Goal: Information Seeking & Learning: Check status

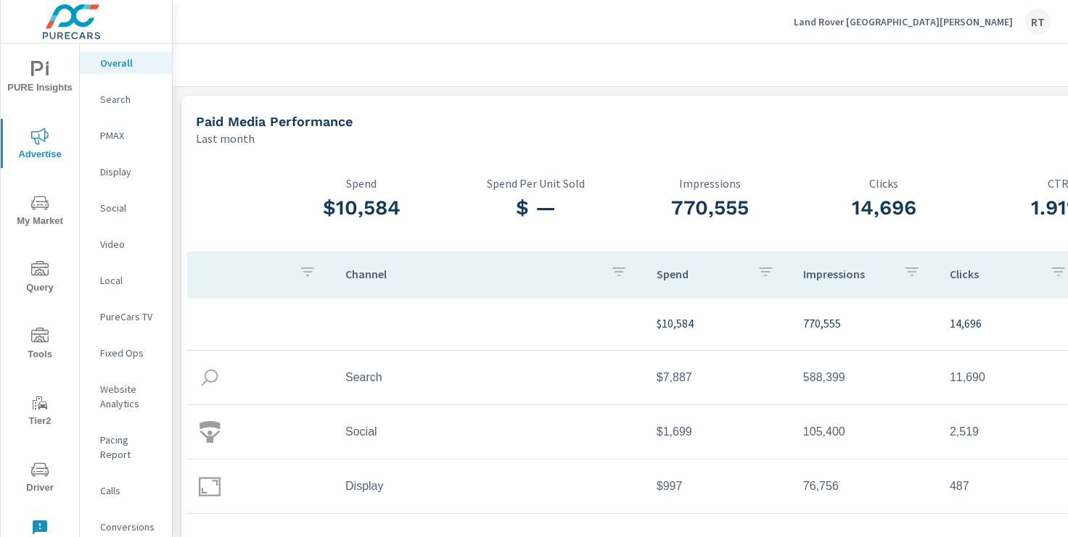
click at [939, 23] on p "Land Rover [GEOGRAPHIC_DATA][PERSON_NAME]" at bounding box center [902, 21] width 219 height 13
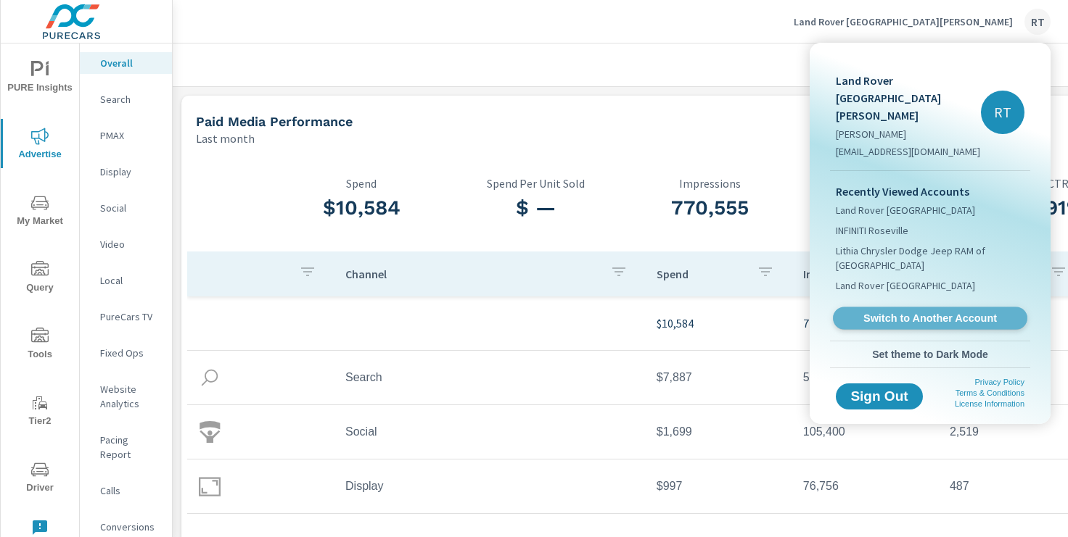
click at [863, 312] on span "Switch to Another Account" at bounding box center [930, 319] width 178 height 14
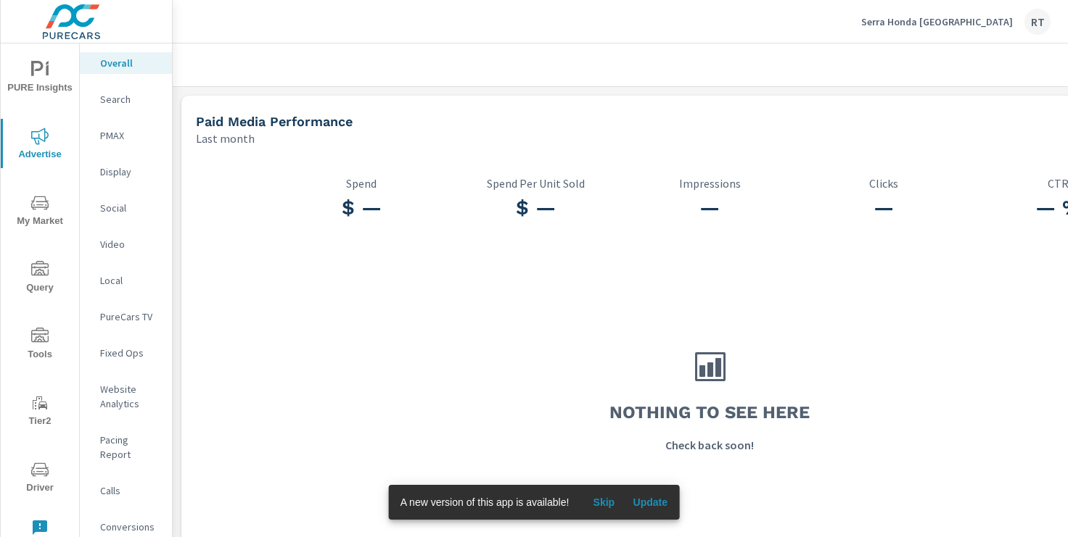
scroll to position [0, 178]
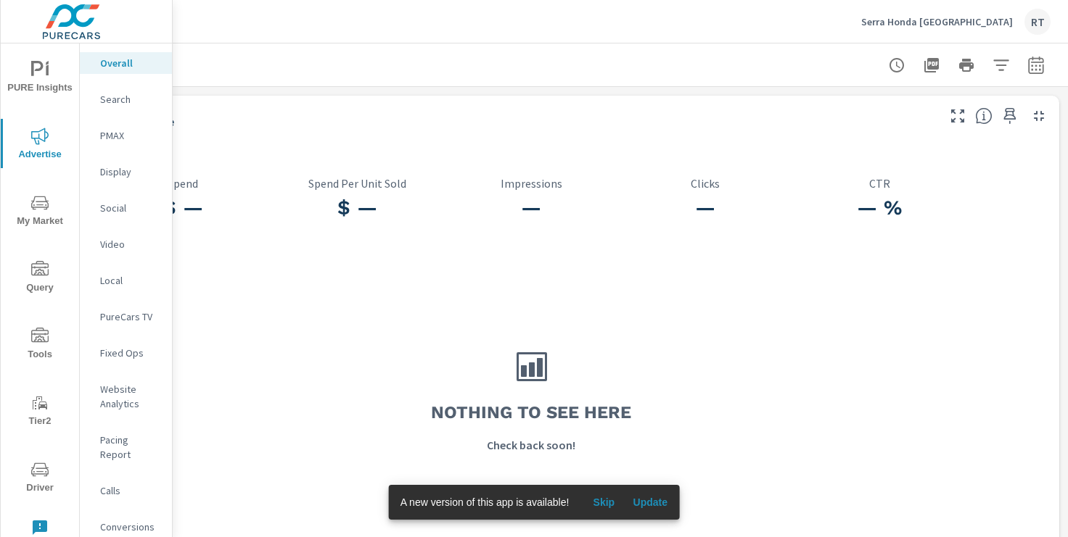
click at [1036, 59] on icon "button" at bounding box center [1035, 65] width 17 height 17
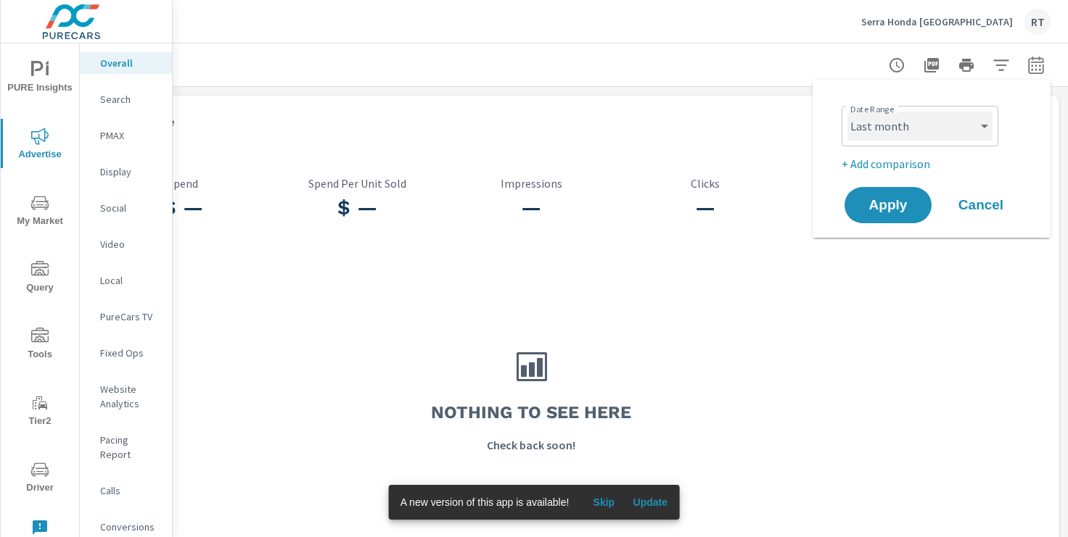
click at [981, 126] on select "Custom Yesterday Last week Last 7 days Last 14 days Last 30 days Last 45 days L…" at bounding box center [919, 126] width 145 height 29
click at [847, 112] on select "Custom Yesterday Last week Last 7 days Last 14 days Last 30 days Last 45 days L…" at bounding box center [919, 126] width 145 height 29
select select "Month to date"
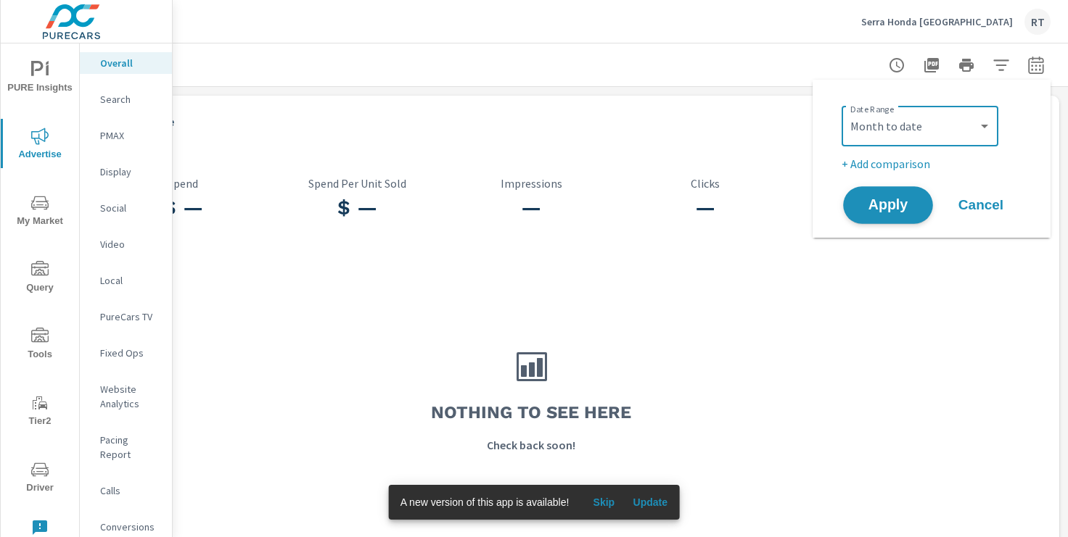
click at [884, 199] on span "Apply" at bounding box center [887, 206] width 59 height 14
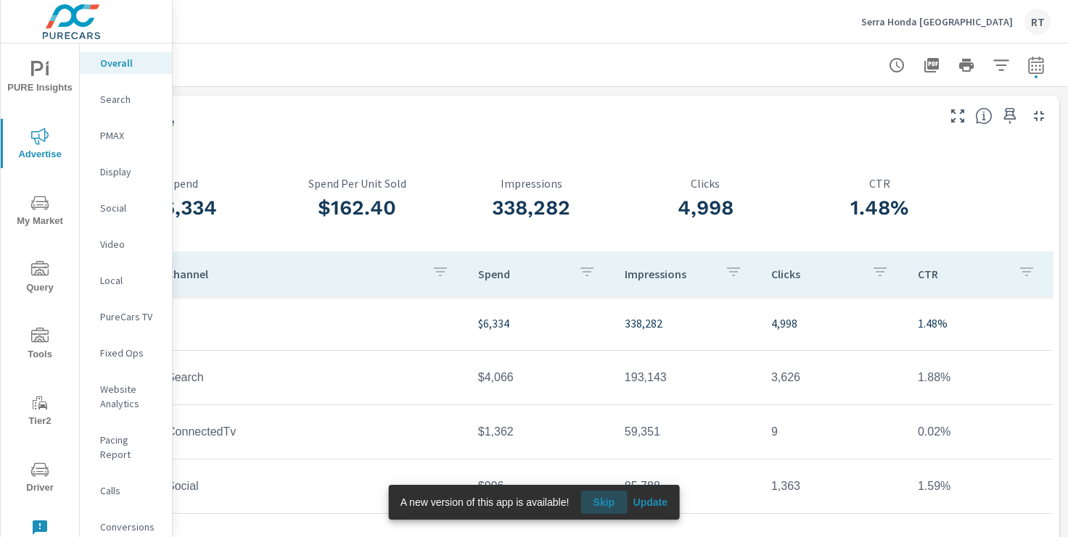
click at [607, 495] on button "Skip" at bounding box center [603, 502] width 46 height 23
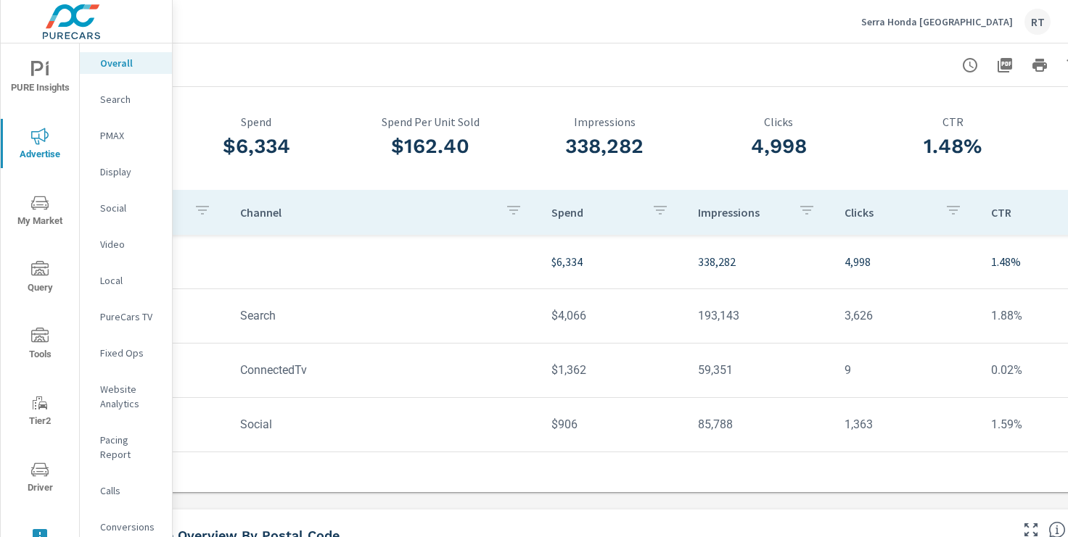
scroll to position [65, 105]
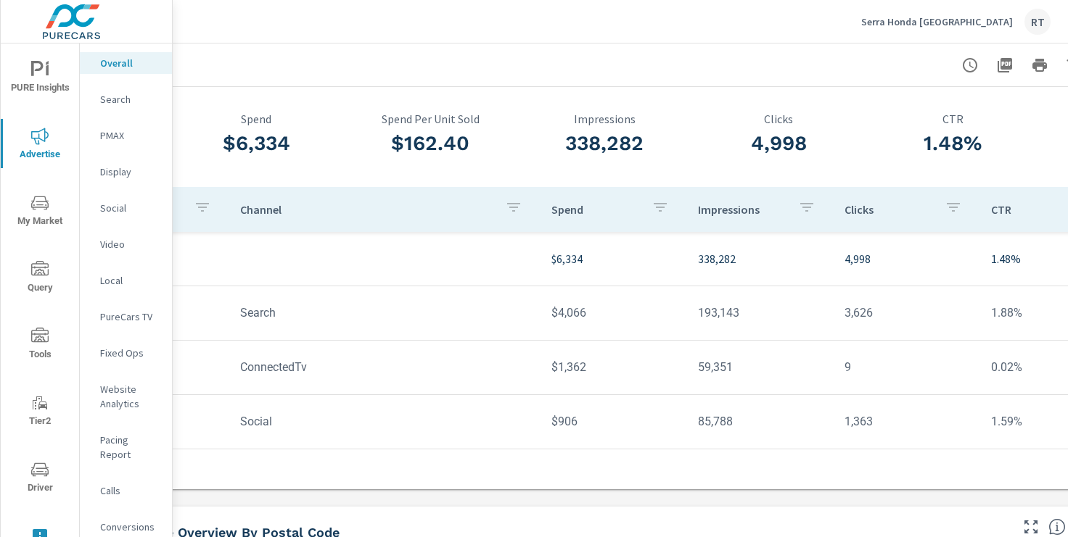
click at [107, 210] on p "Social" at bounding box center [130, 208] width 60 height 15
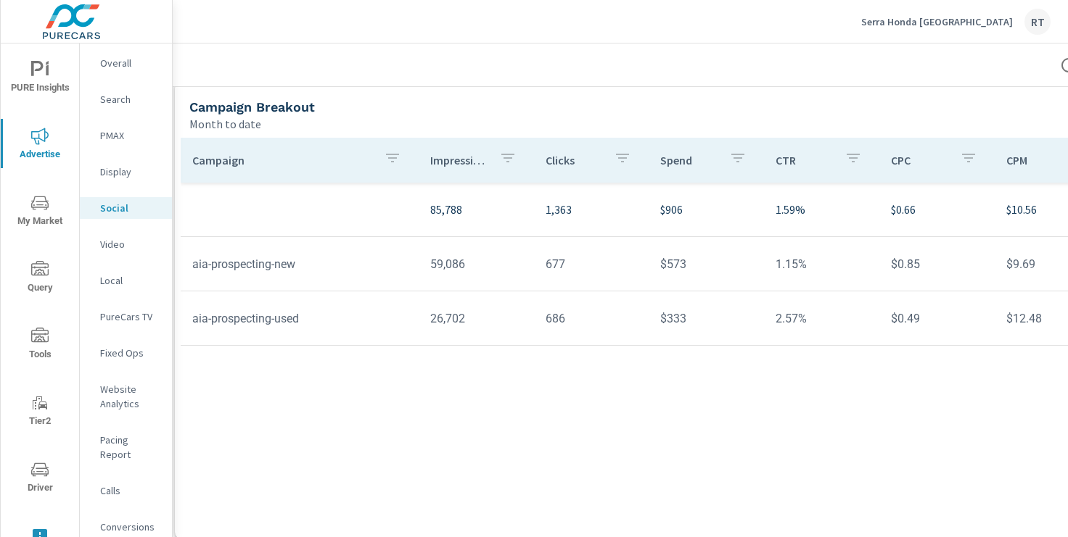
scroll to position [490, 10]
click at [121, 57] on p "Overall" at bounding box center [130, 63] width 60 height 15
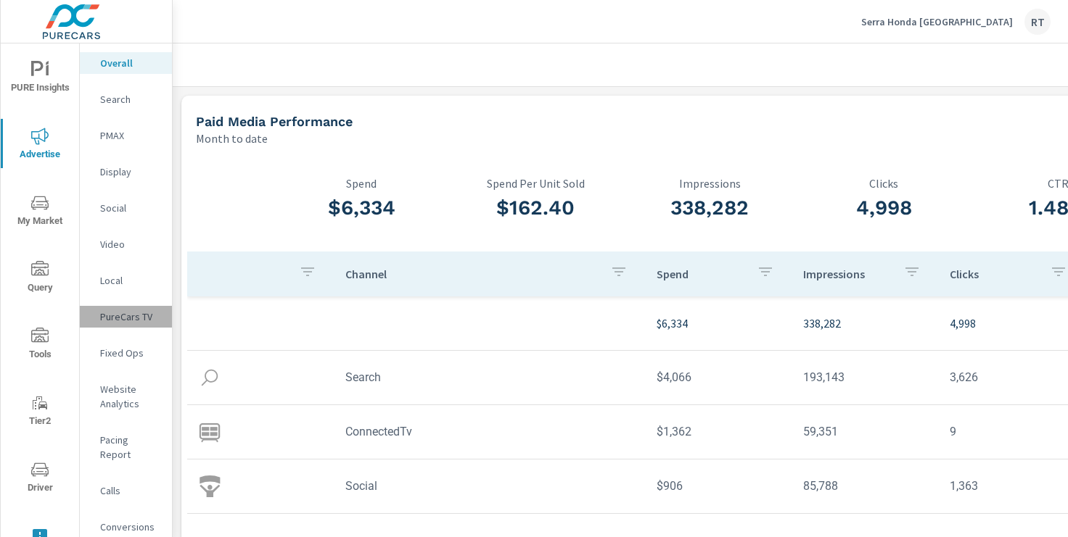
click at [125, 317] on p "PureCars TV" at bounding box center [130, 317] width 60 height 15
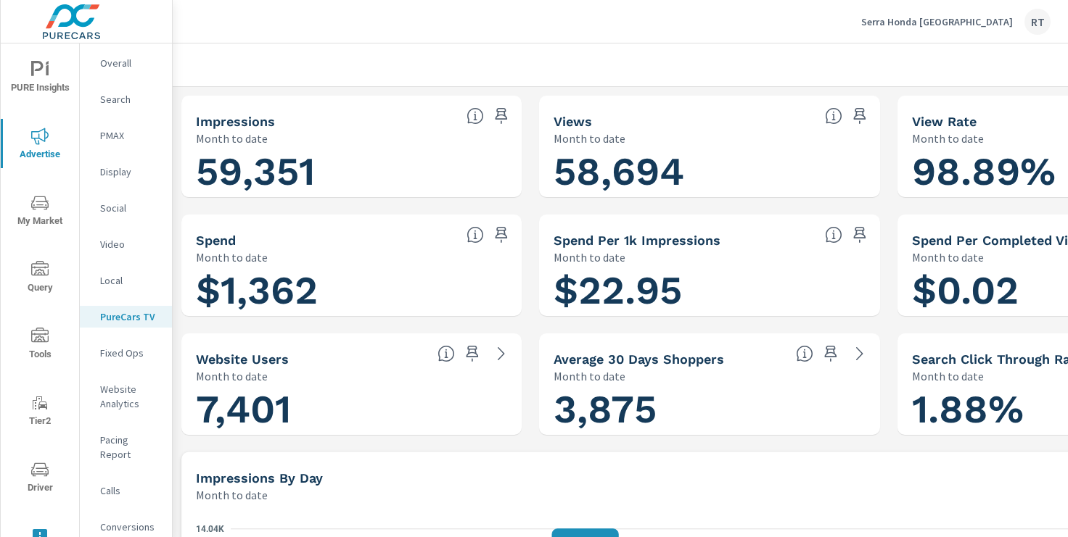
scroll to position [1, 0]
click at [947, 13] on div "Serra Honda Brighton RT" at bounding box center [955, 22] width 189 height 26
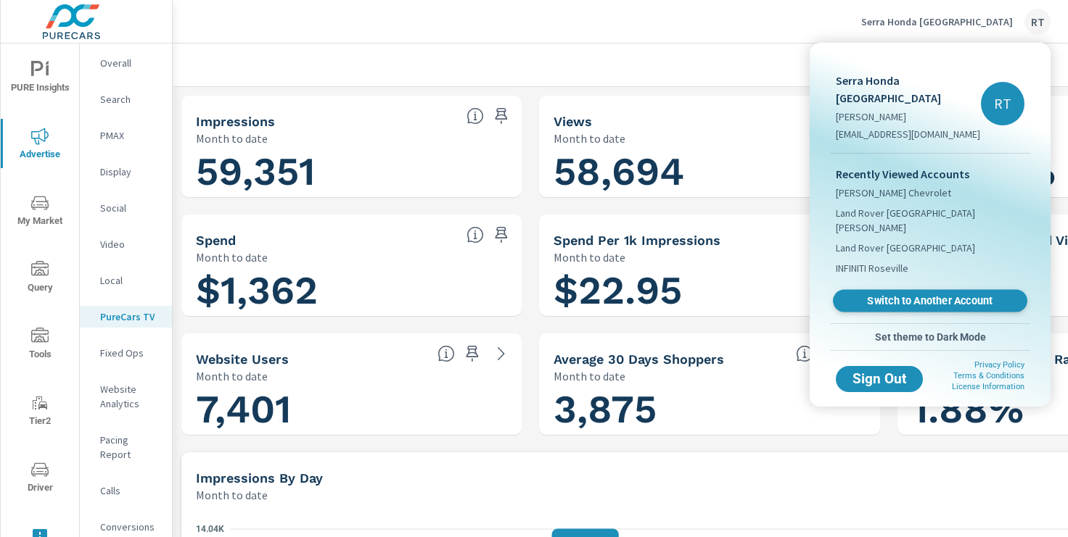
click at [904, 294] on span "Switch to Another Account" at bounding box center [930, 301] width 178 height 14
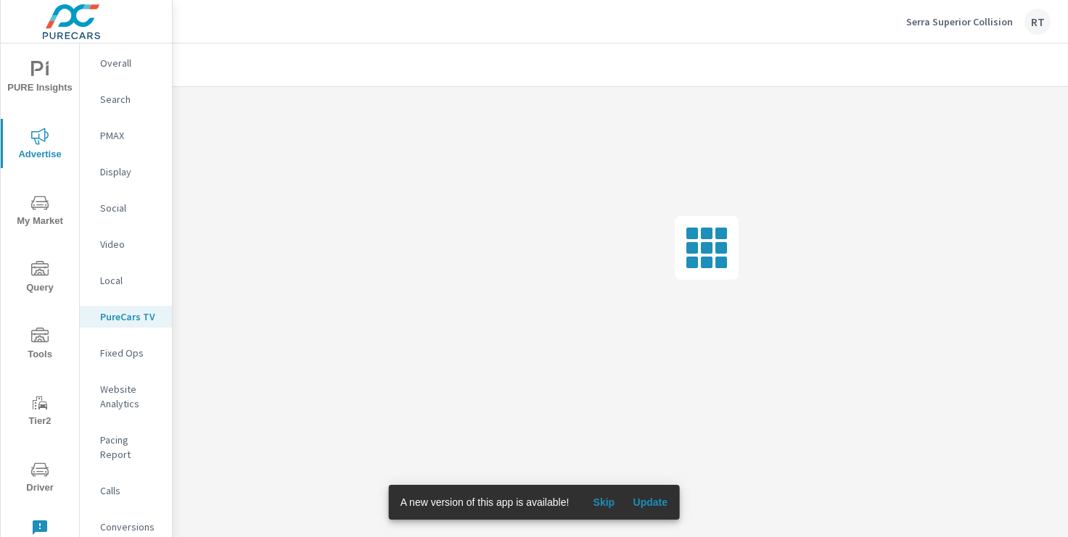
click at [603, 503] on span "Skip" at bounding box center [603, 502] width 35 height 13
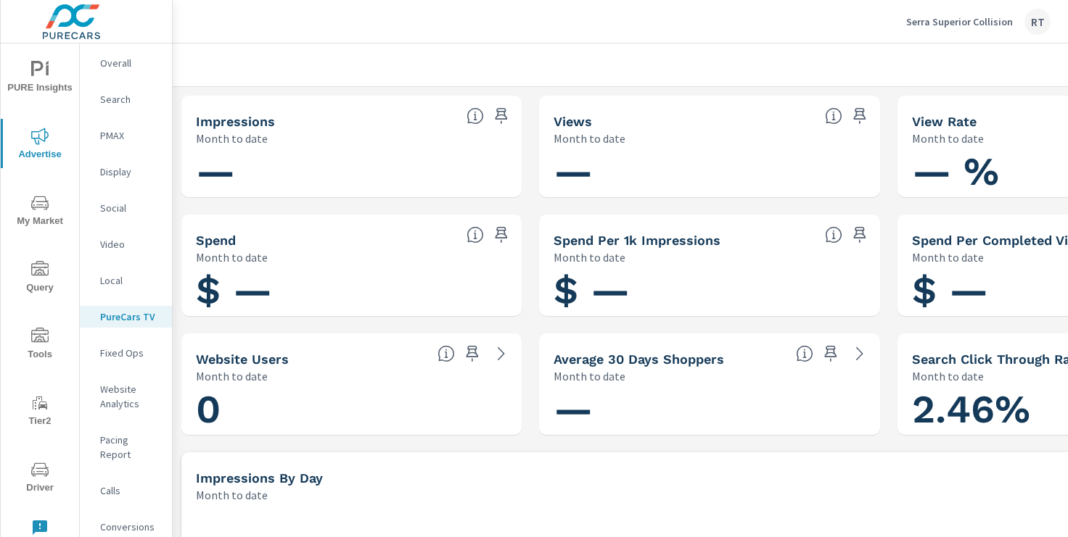
click at [116, 68] on p "Overall" at bounding box center [130, 63] width 60 height 15
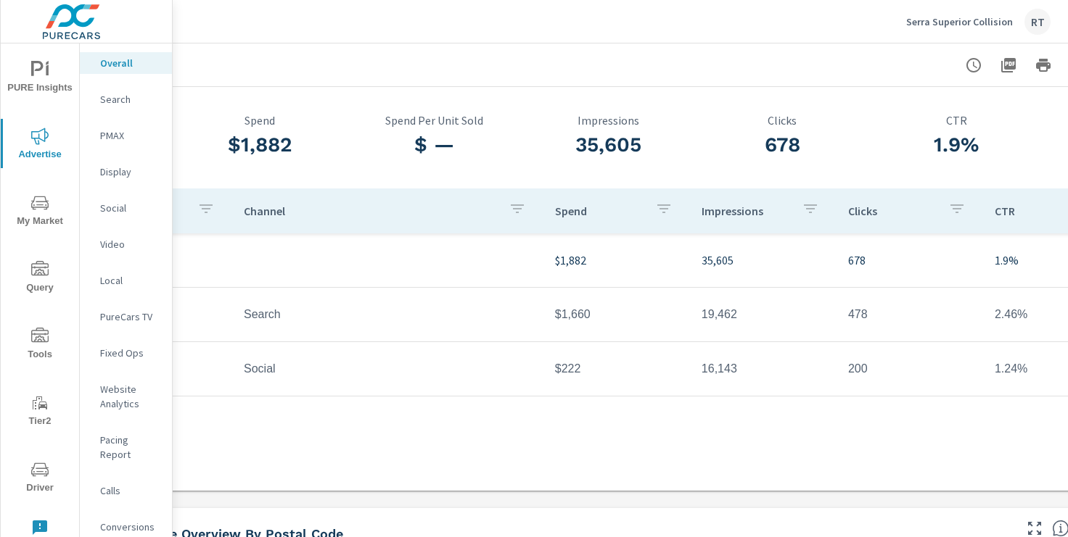
scroll to position [61, 102]
click at [123, 207] on p "Social" at bounding box center [130, 208] width 60 height 15
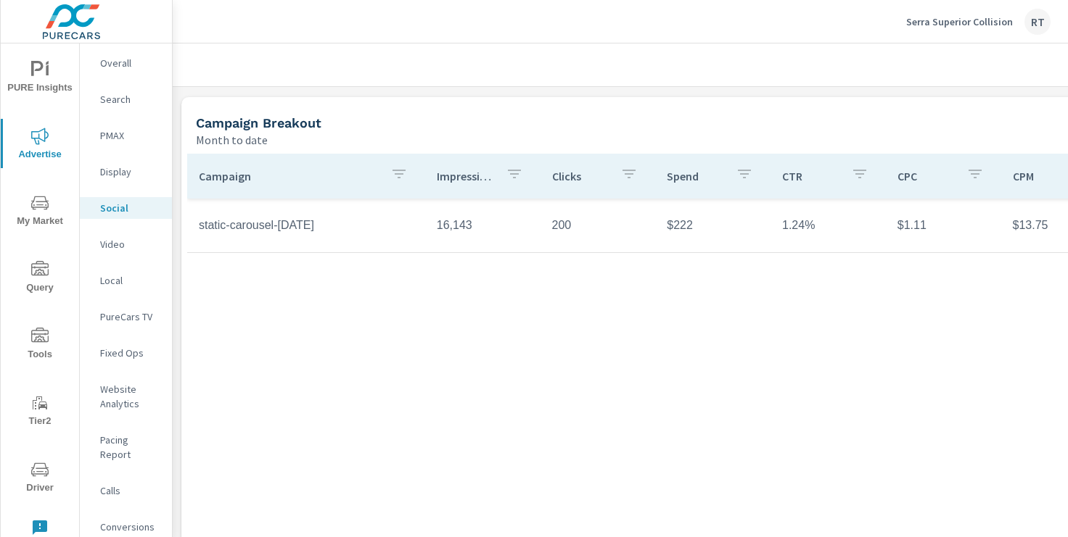
scroll to position [476, 0]
